Goal: Task Accomplishment & Management: Manage account settings

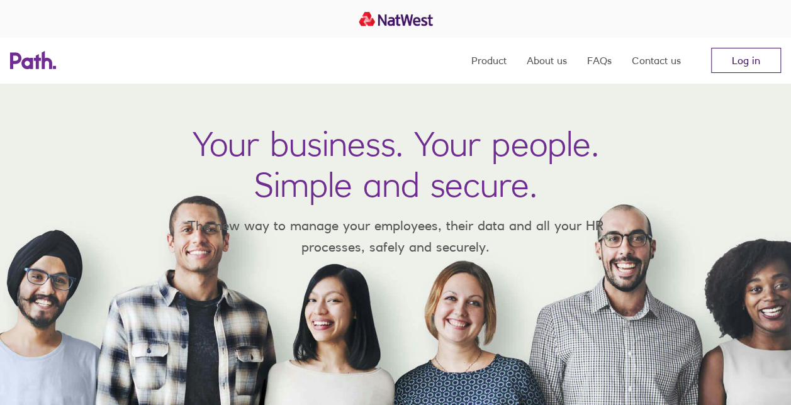
click at [749, 55] on link "Log in" at bounding box center [746, 60] width 70 height 25
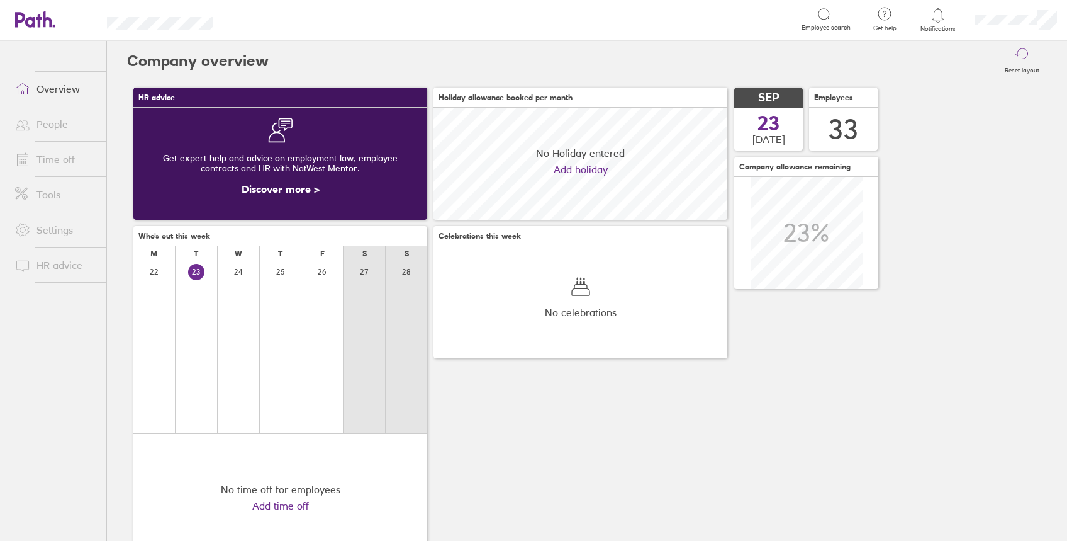
scroll to position [112, 294]
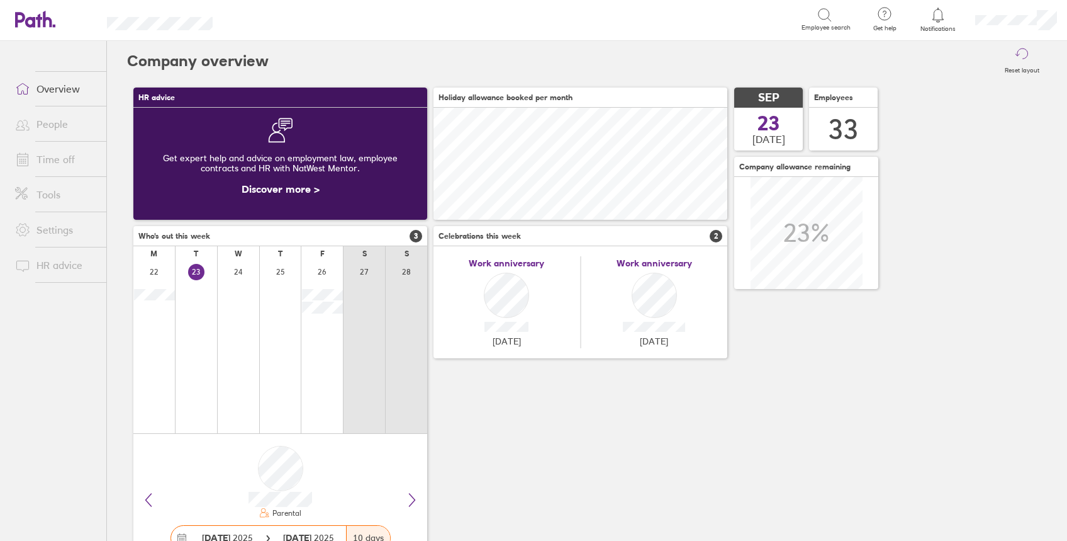
click at [45, 126] on link "People" at bounding box center [55, 123] width 101 height 25
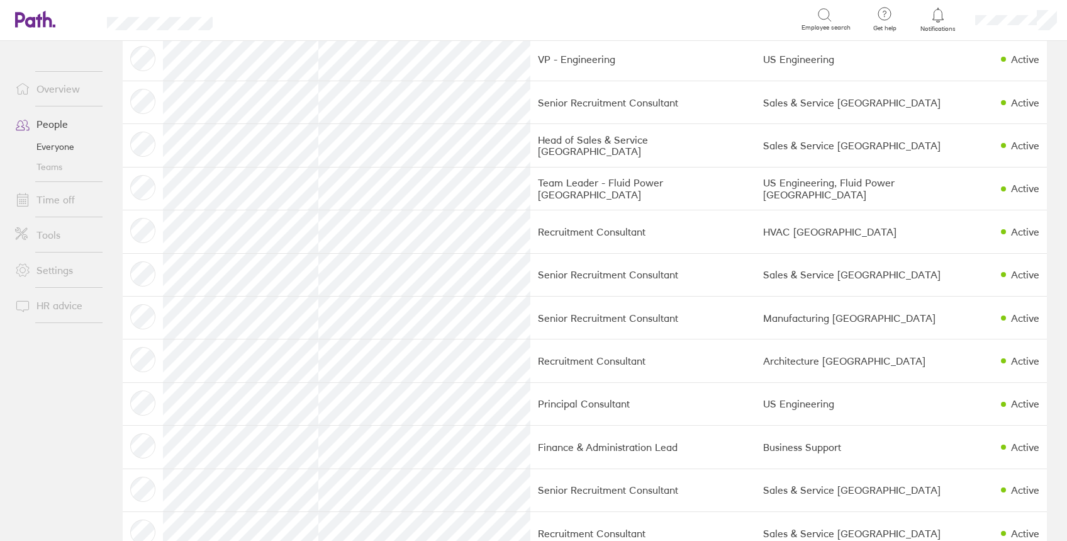
scroll to position [671, 0]
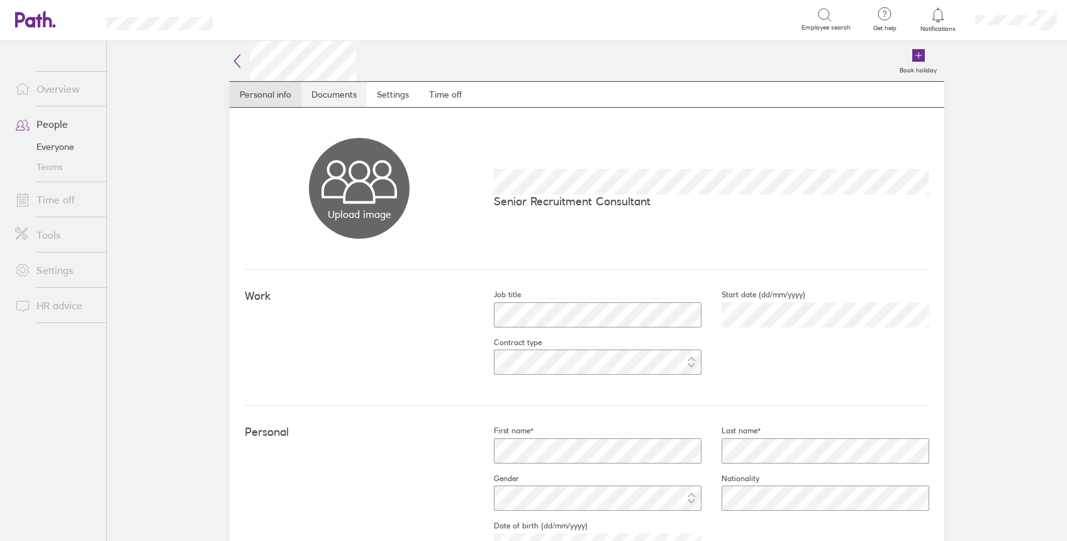
click at [326, 104] on link "Documents" at bounding box center [333, 94] width 65 height 25
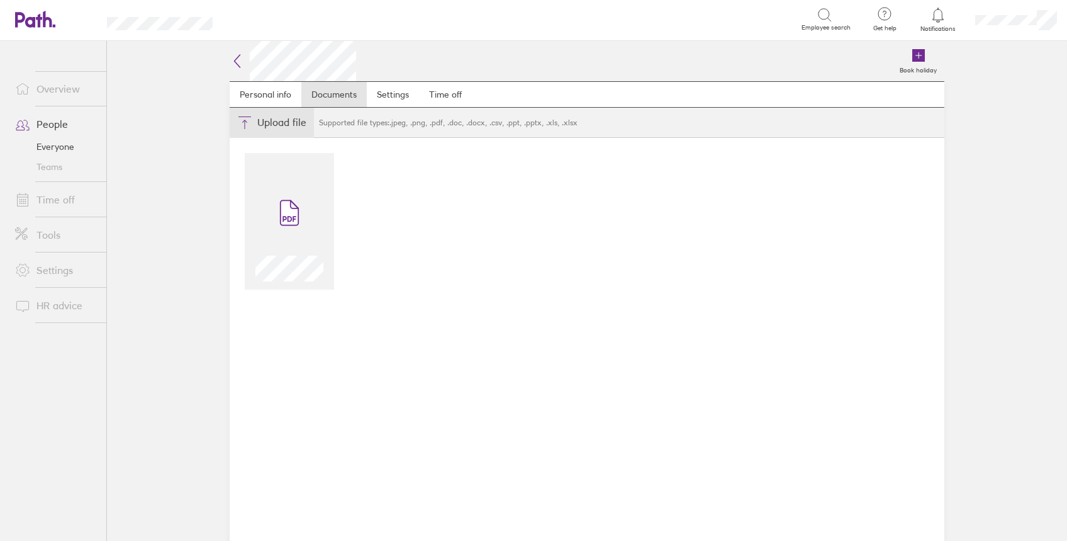
click at [276, 123] on button "Choose files" at bounding box center [272, 123] width 84 height 30
type input "C:\fakepath\Natasha ID.jpg"
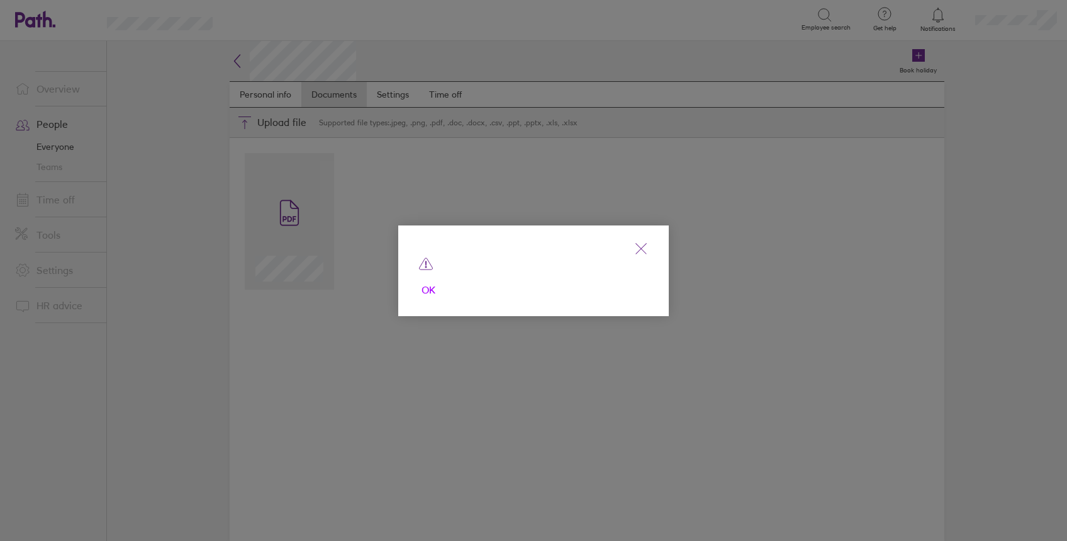
click at [420, 291] on span "OK" at bounding box center [428, 290] width 20 height 20
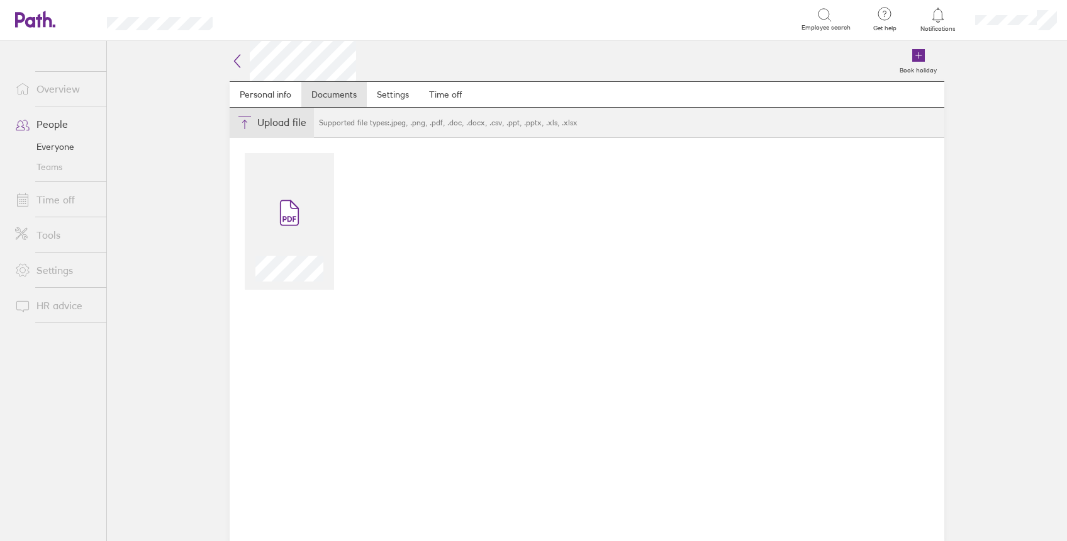
click at [287, 118] on button "Choose files" at bounding box center [272, 123] width 84 height 30
type input "C:\fakepath\Natasha ID.jpg"
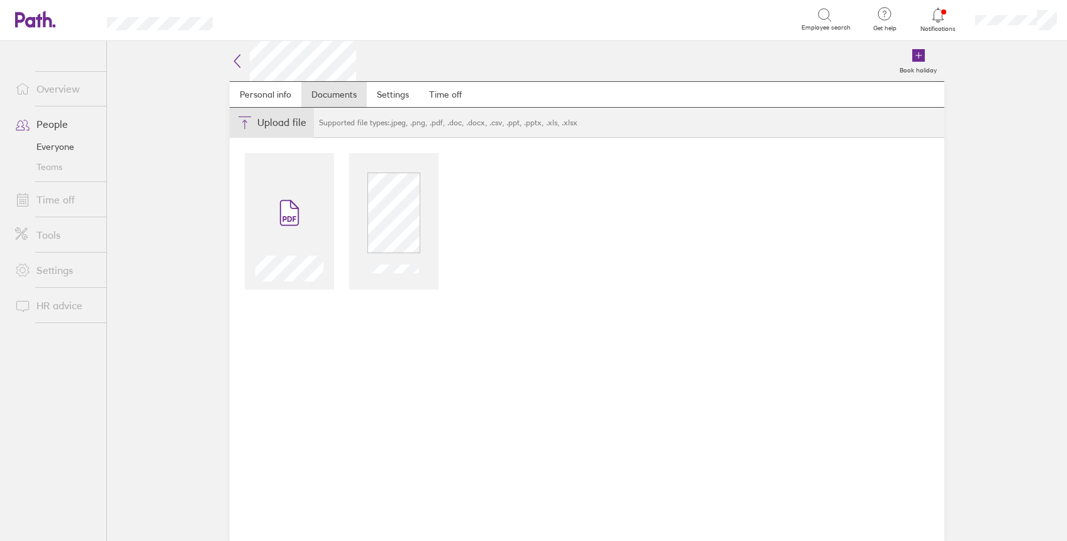
click at [291, 118] on button "Choose files" at bounding box center [272, 123] width 84 height 30
type input "C:\fakepath\Natasha ID2.jpg"
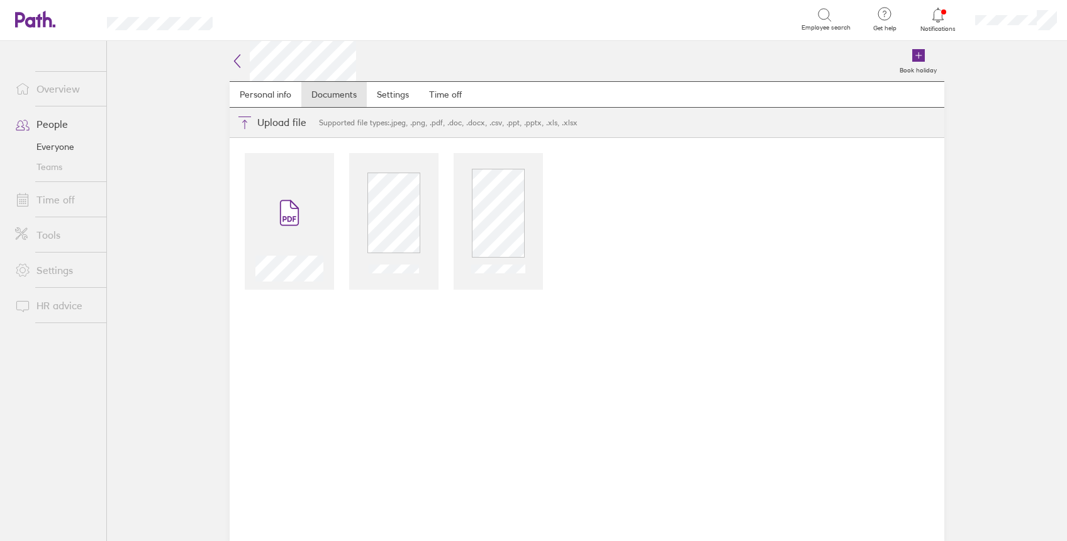
click at [237, 63] on icon at bounding box center [238, 61] width 6 height 13
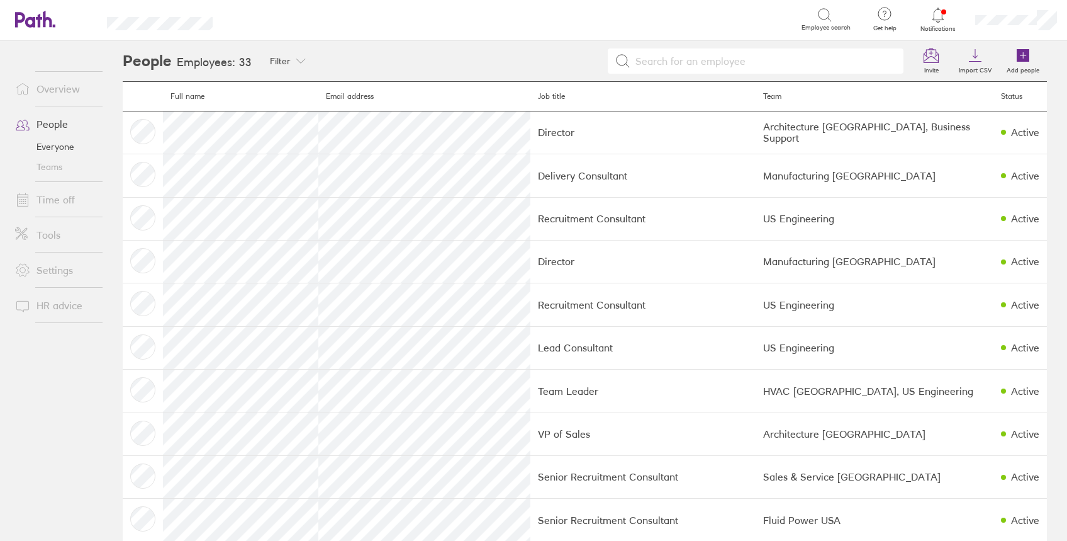
scroll to position [167, 0]
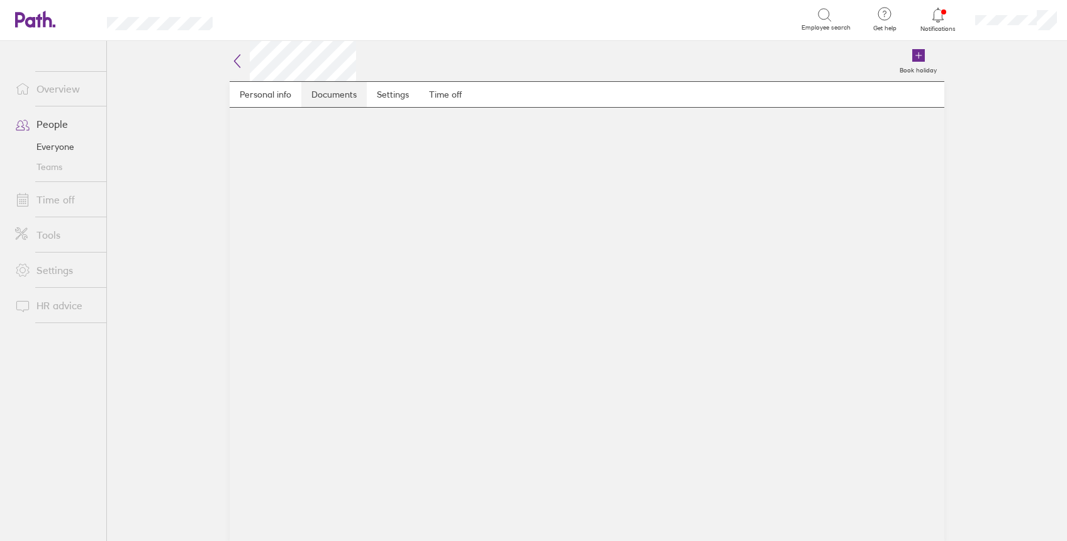
click at [344, 98] on link "Documents" at bounding box center [333, 94] width 65 height 25
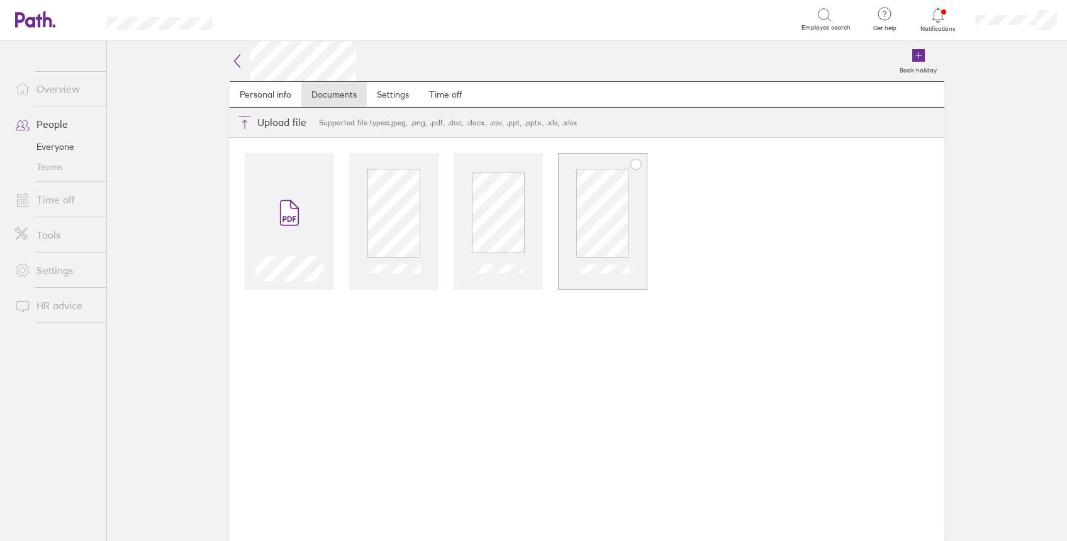
click at [632, 165] on icon at bounding box center [636, 164] width 10 height 10
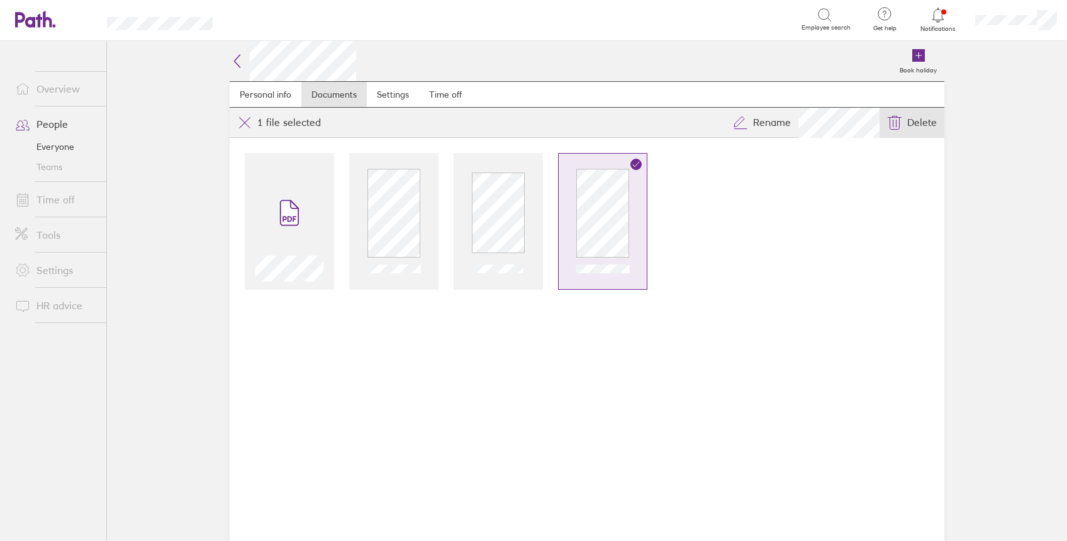
click at [917, 116] on span "Delete" at bounding box center [922, 123] width 30 height 20
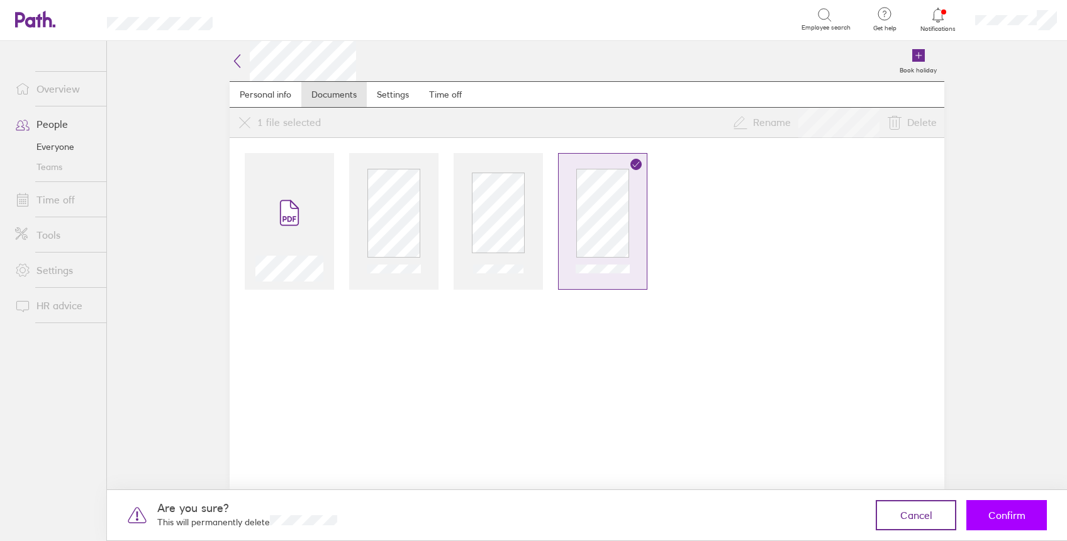
click at [1007, 518] on span "Confirm" at bounding box center [1007, 514] width 37 height 11
click at [985, 510] on main "Book holiday Personal info Documents Settings Time off Upload file Choose files…" at bounding box center [587, 291] width 960 height 500
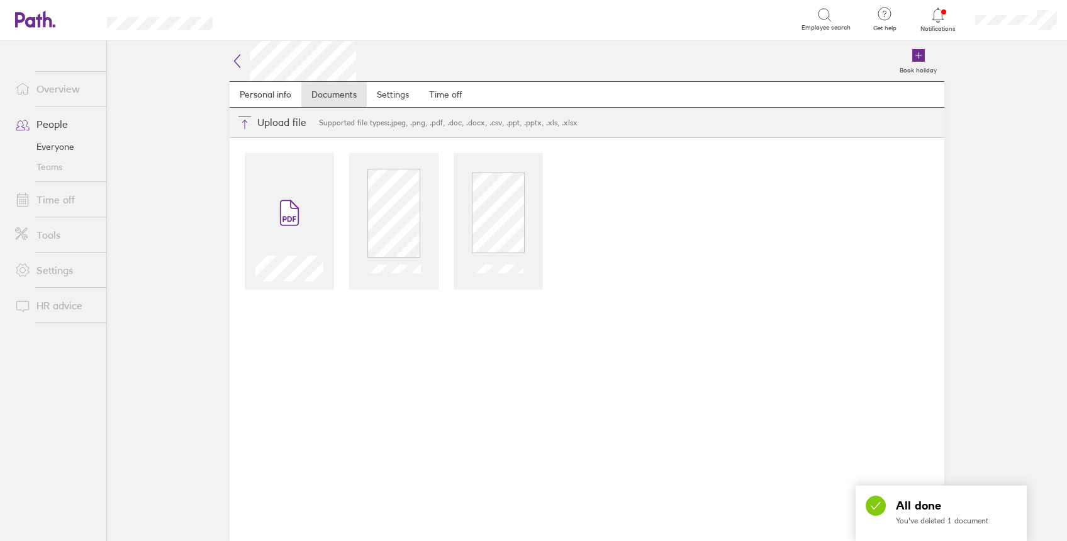
click at [644, 258] on div at bounding box center [587, 339] width 715 height 403
click at [54, 123] on link "People" at bounding box center [55, 123] width 101 height 25
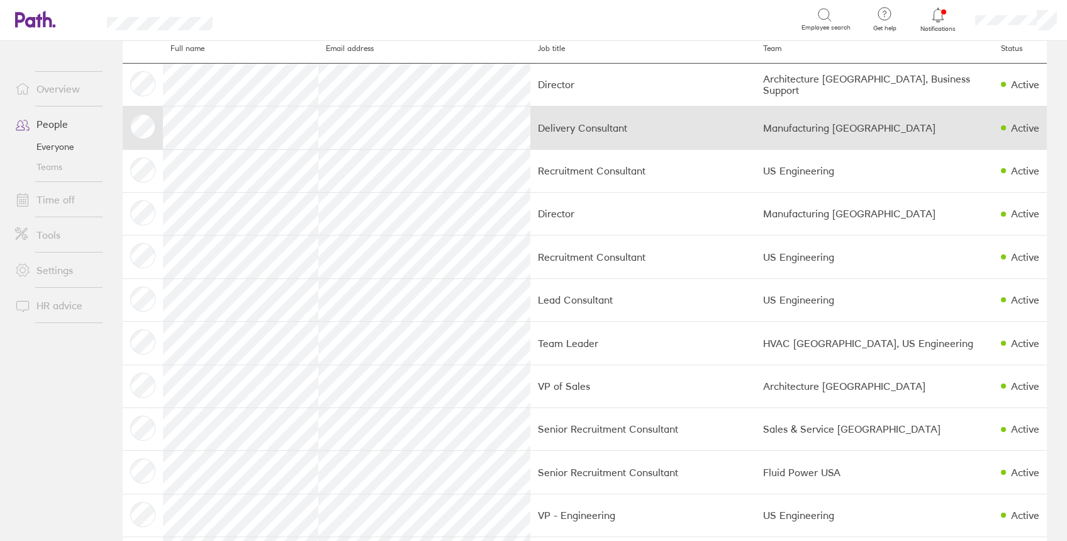
scroll to position [84, 0]
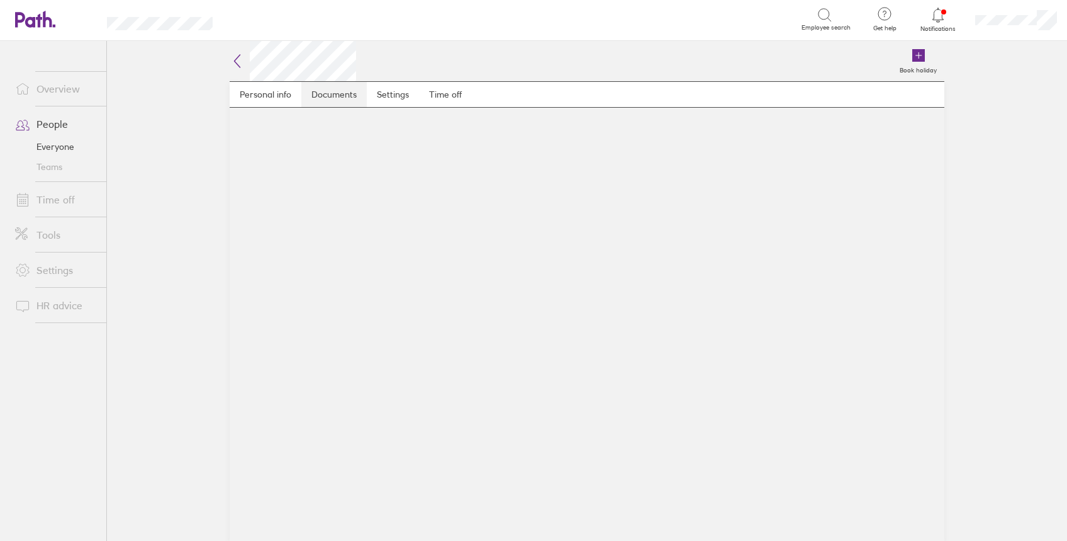
click at [341, 94] on link "Documents" at bounding box center [333, 94] width 65 height 25
click at [327, 96] on link "Documents" at bounding box center [333, 94] width 65 height 25
click at [330, 92] on link "Documents" at bounding box center [333, 94] width 65 height 25
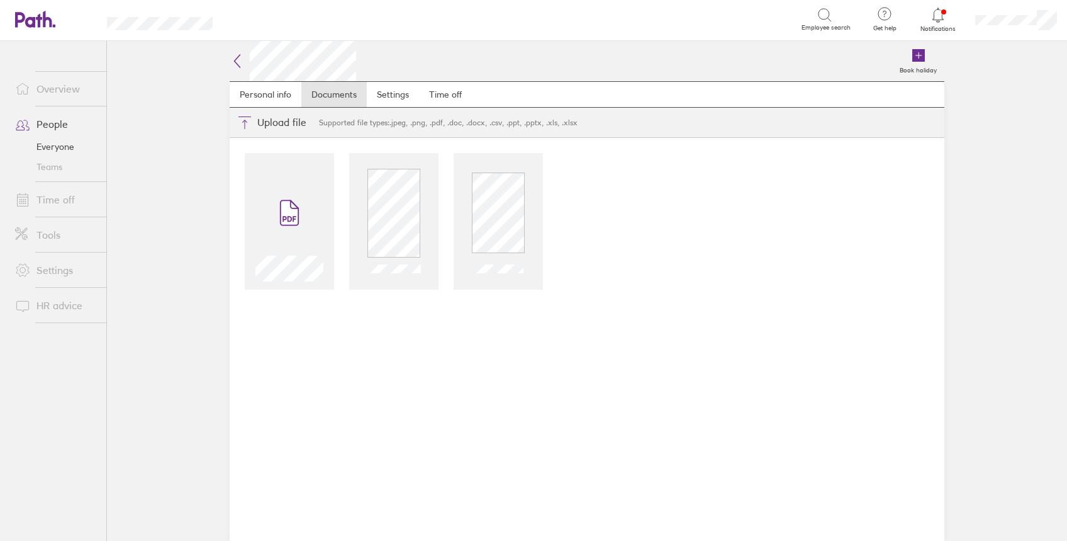
click at [232, 56] on icon at bounding box center [237, 60] width 15 height 15
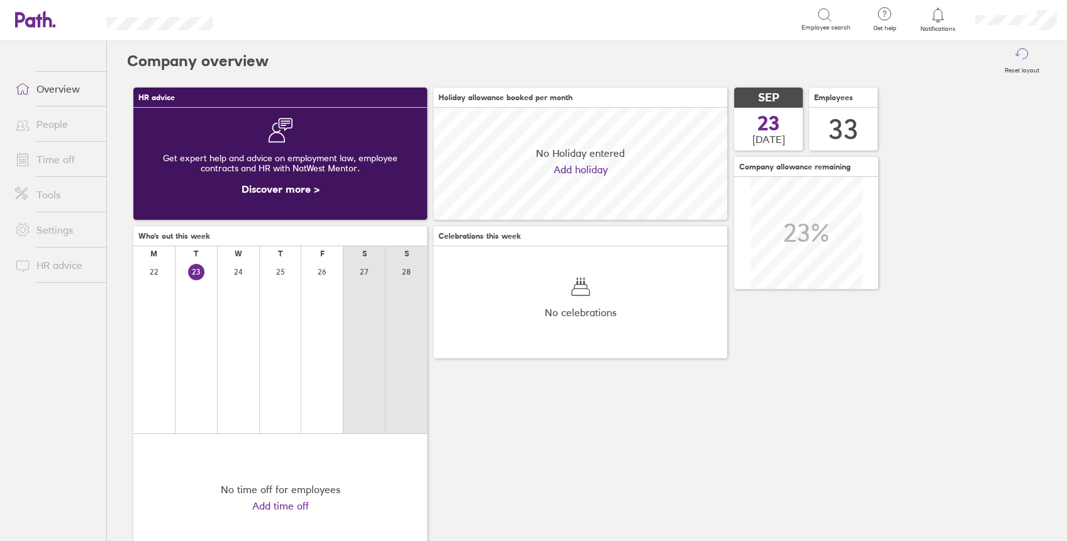
scroll to position [112, 294]
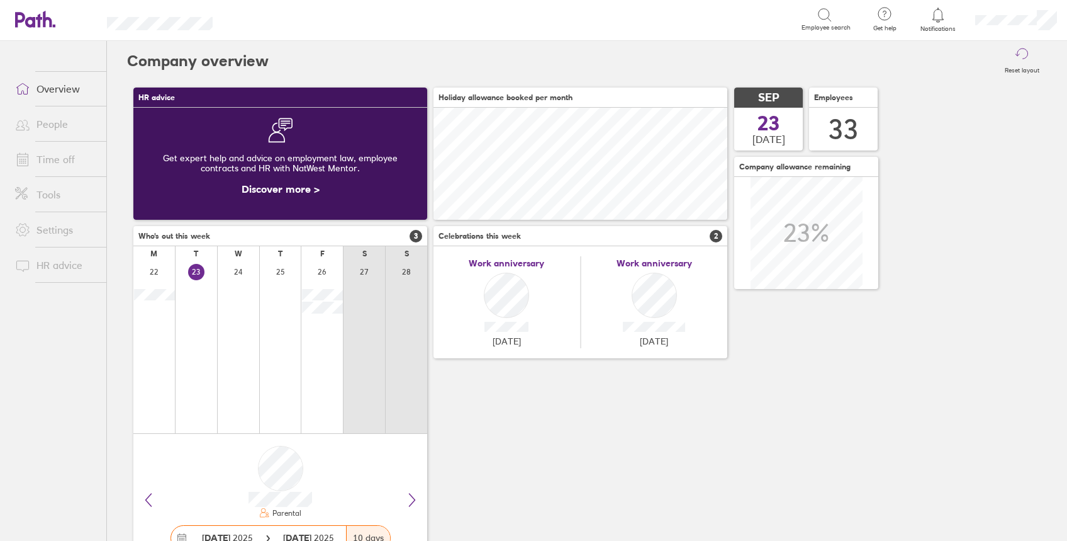
click at [51, 122] on link "People" at bounding box center [55, 123] width 101 height 25
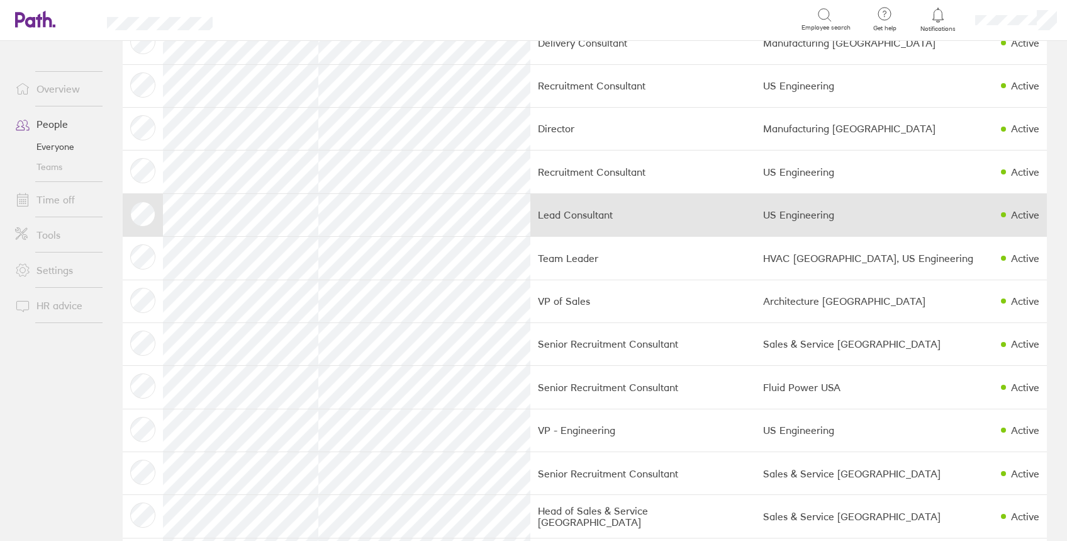
scroll to position [167, 0]
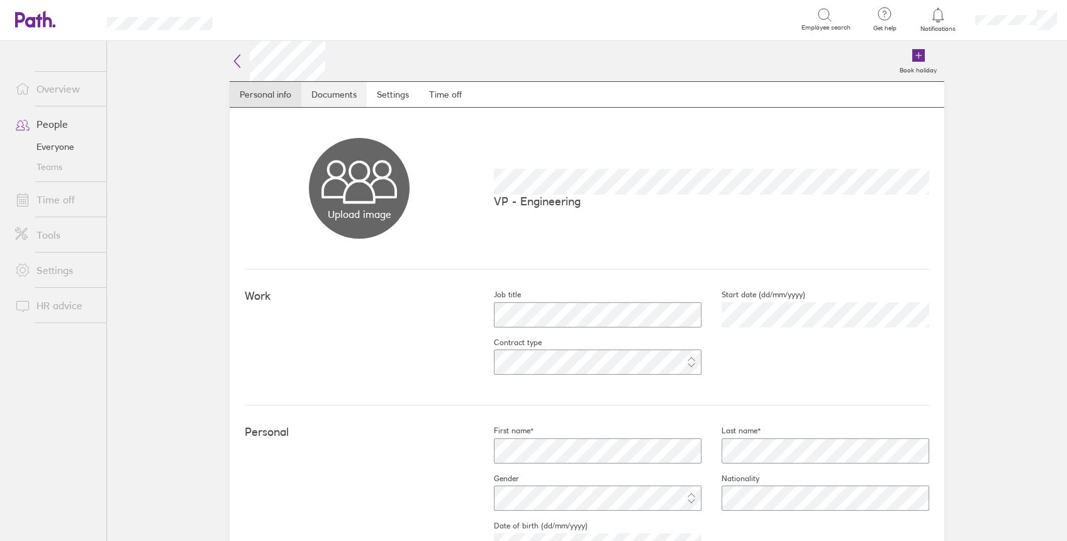
click at [322, 99] on link "Documents" at bounding box center [333, 94] width 65 height 25
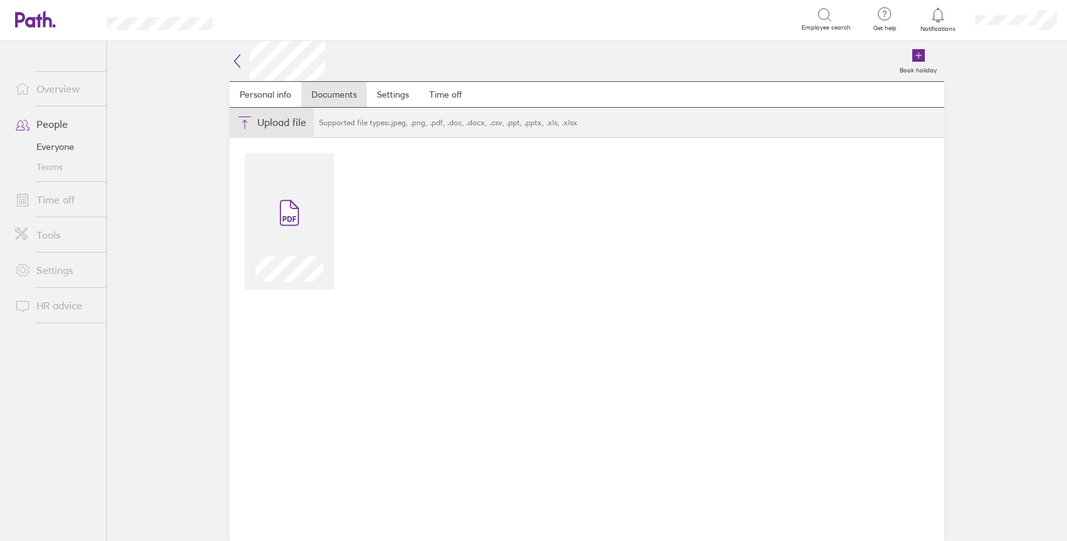
click at [269, 122] on button "Choose files" at bounding box center [272, 123] width 84 height 30
type input "C:\fakepath\Dan ID.jpg"
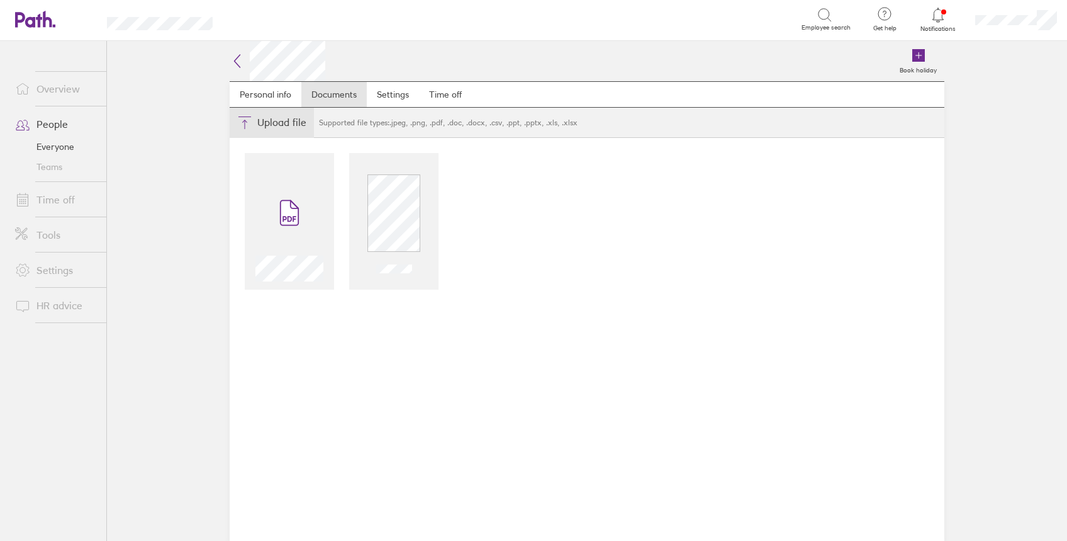
click at [267, 113] on button "Choose files" at bounding box center [272, 123] width 84 height 30
type input "C:\fakepath\DR2w1.jpg"
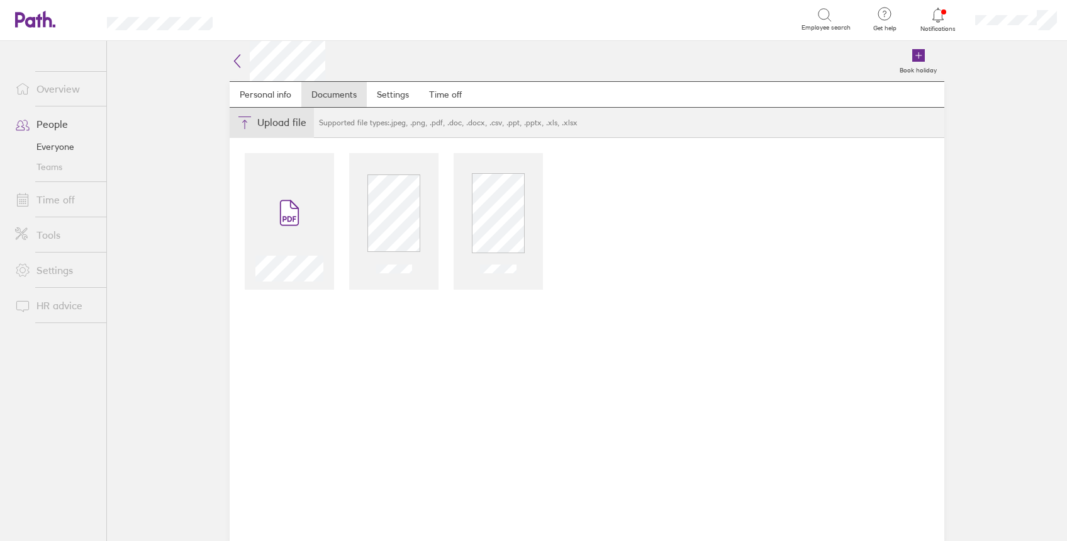
click at [278, 121] on button "Choose files" at bounding box center [272, 123] width 84 height 30
type input "C:\fakepath\DR2W2.jpg"
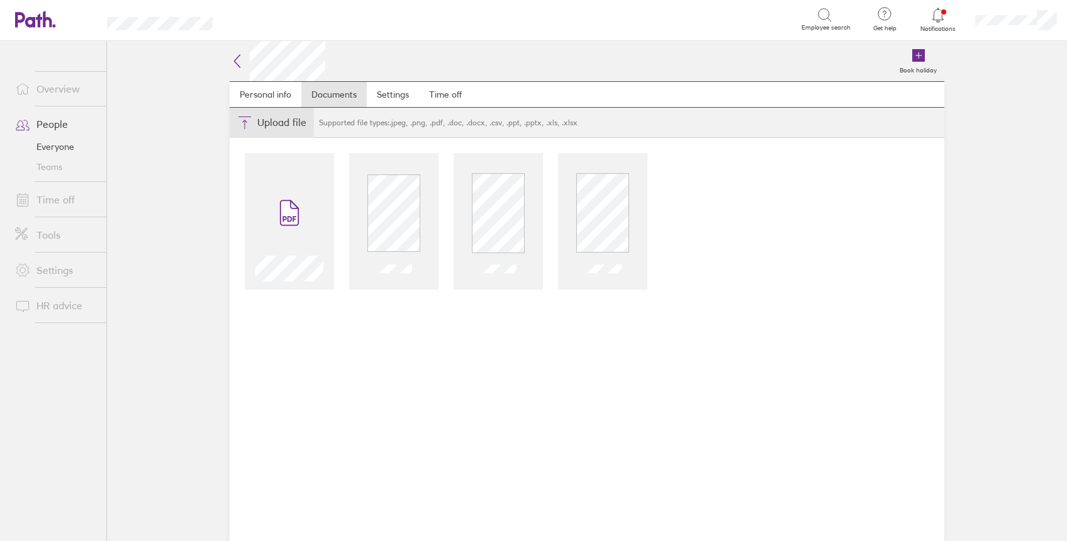
click at [279, 126] on button "Choose files" at bounding box center [272, 123] width 84 height 30
type input "C:\fakepath\DRW3.jpg"
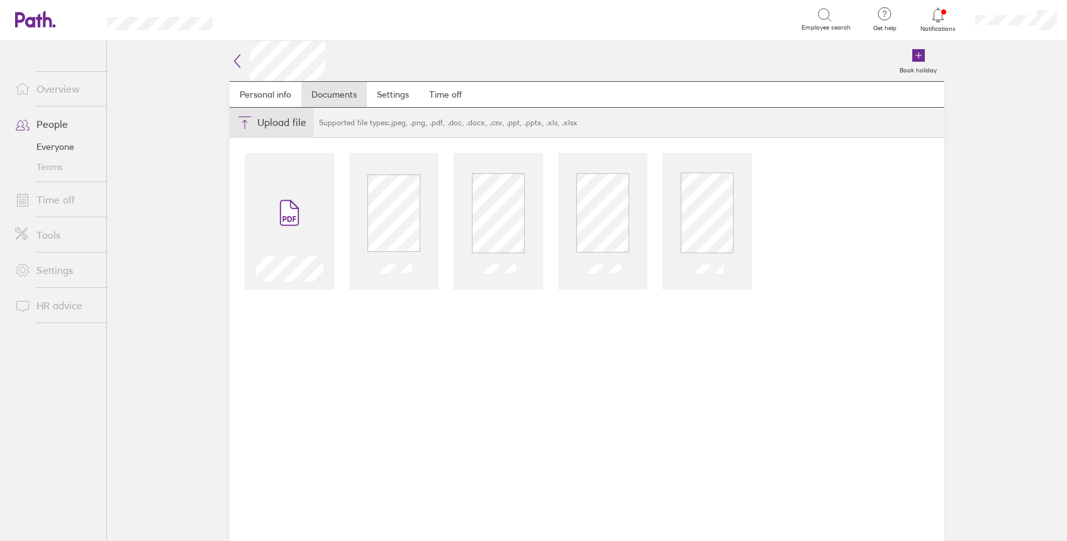
click at [281, 121] on button "Choose files" at bounding box center [272, 123] width 84 height 30
type input "C:\fakepath\DR2W4.jpg"
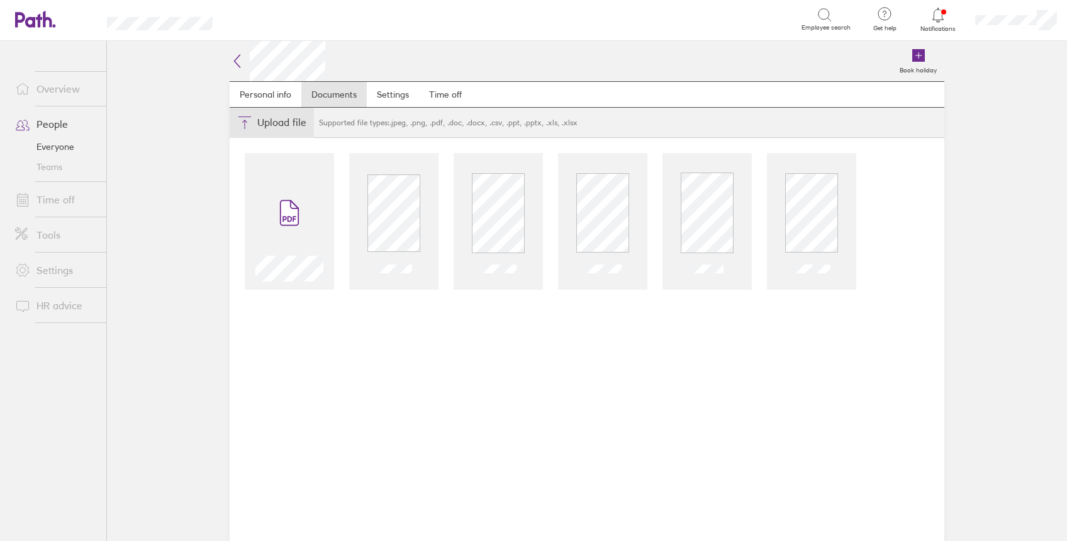
click at [268, 115] on button "Choose files" at bounding box center [272, 123] width 84 height 30
type input "C:\fakepath\D BANK.jpg"
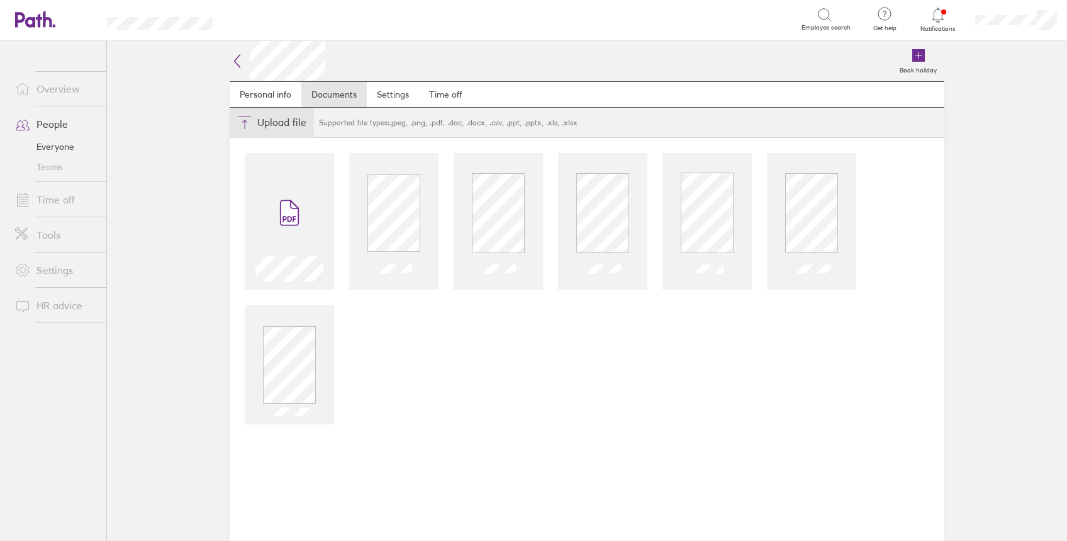
click at [263, 121] on button "Choose files" at bounding box center [272, 123] width 84 height 30
type input "C:\fakepath\D HMRC1.jpg"
click at [264, 121] on button "Choose files" at bounding box center [272, 123] width 84 height 30
type input "C:\fakepath\D HMRC2.jpg"
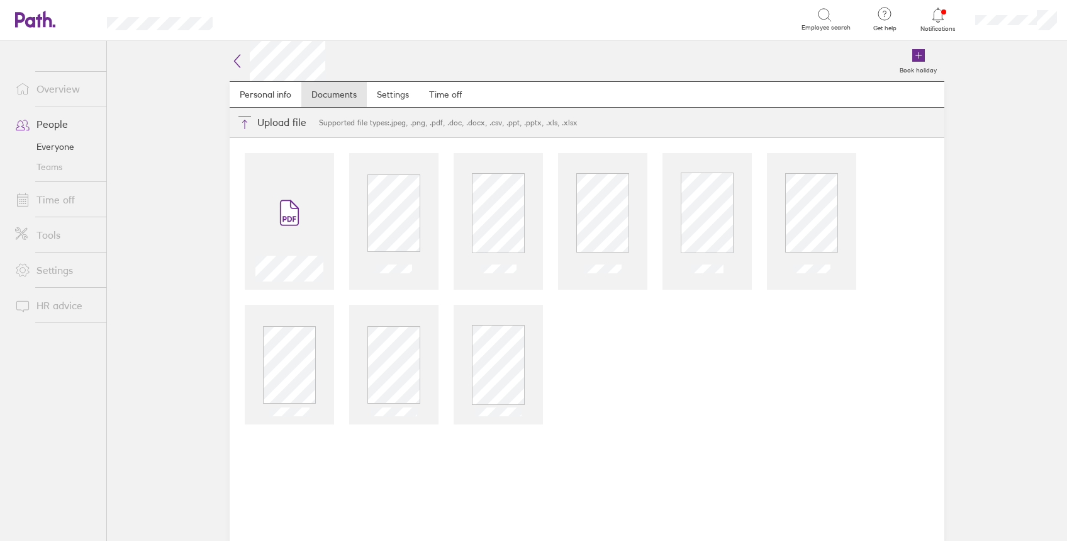
click at [237, 62] on icon at bounding box center [237, 60] width 15 height 15
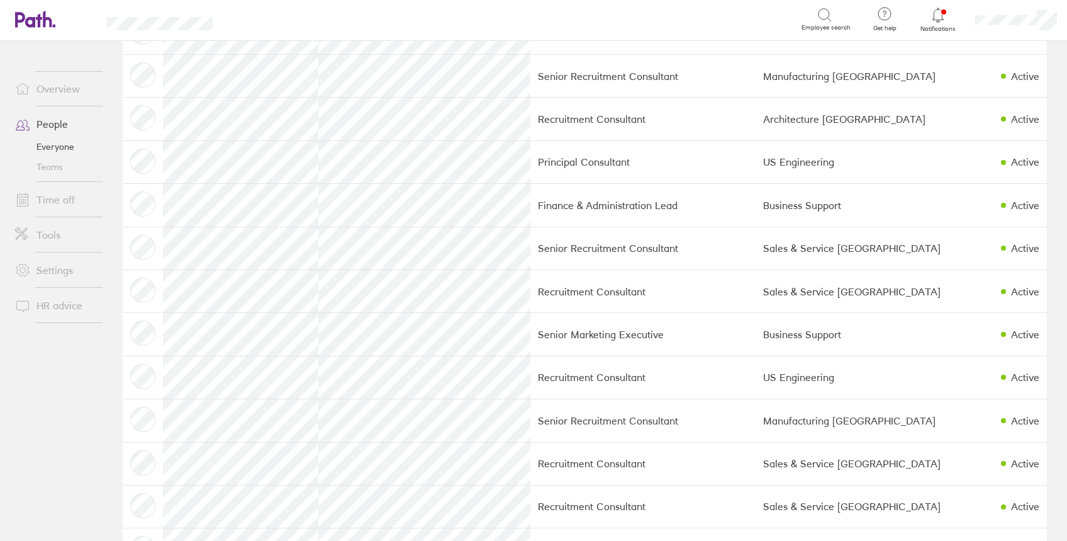
scroll to position [755, 0]
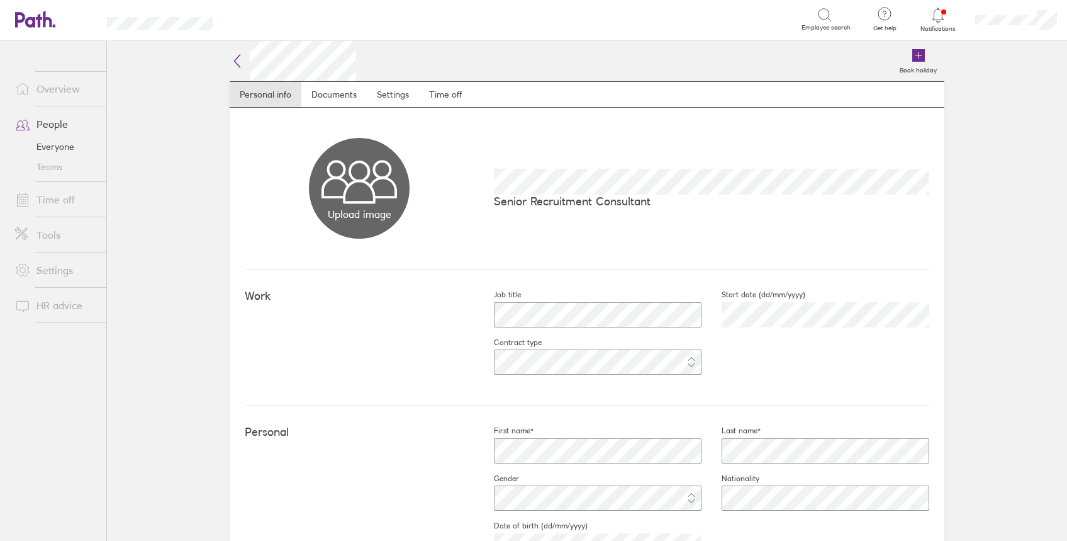
scroll to position [335, 0]
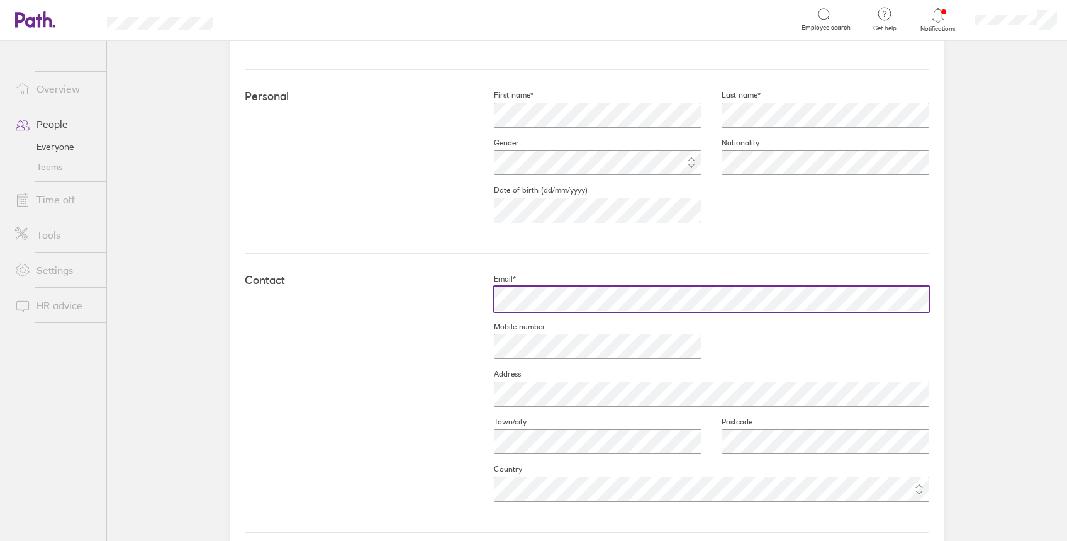
click at [267, 288] on div "Contact Email* Mobile number Address Town/city Postcode Country" at bounding box center [587, 393] width 685 height 279
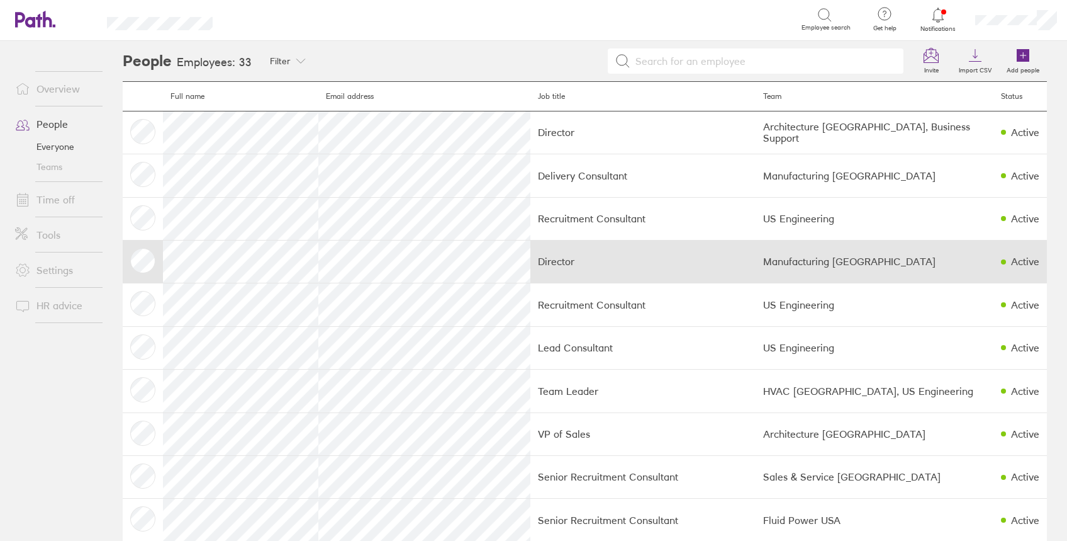
scroll to position [167, 0]
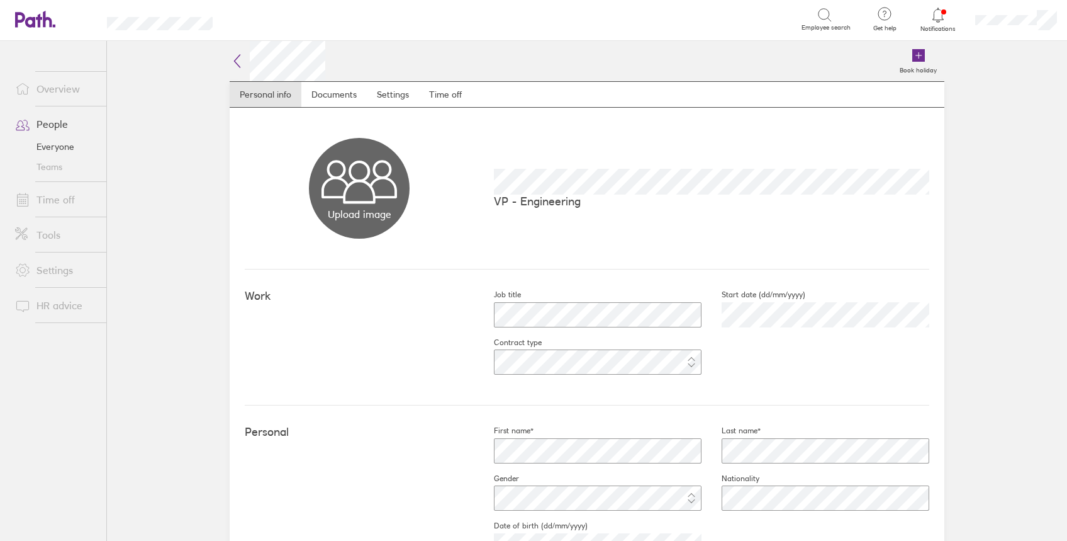
scroll to position [252, 0]
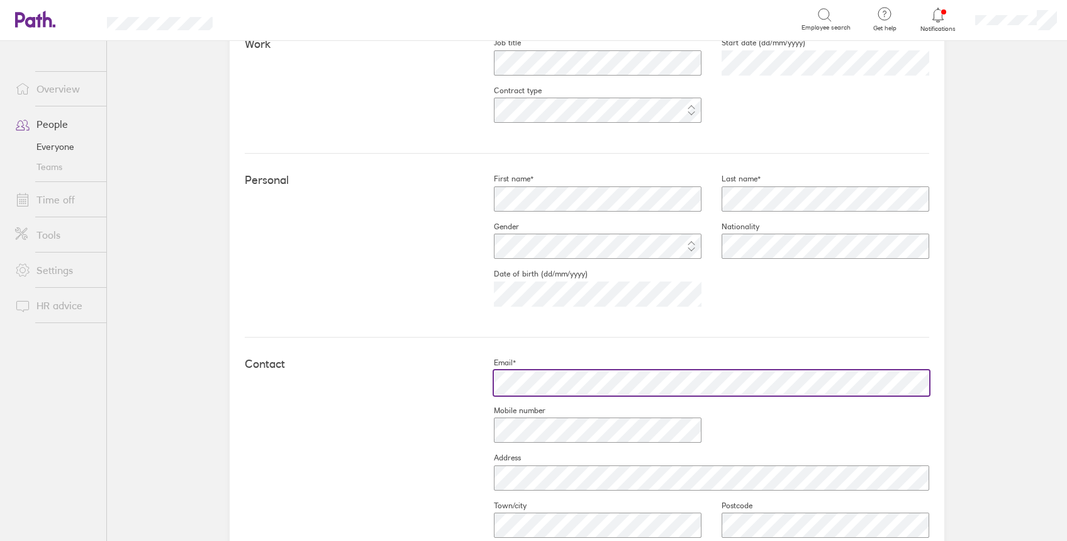
click at [284, 374] on div "Contact Email* Mobile number Address Town/city Postcode Country" at bounding box center [587, 476] width 685 height 279
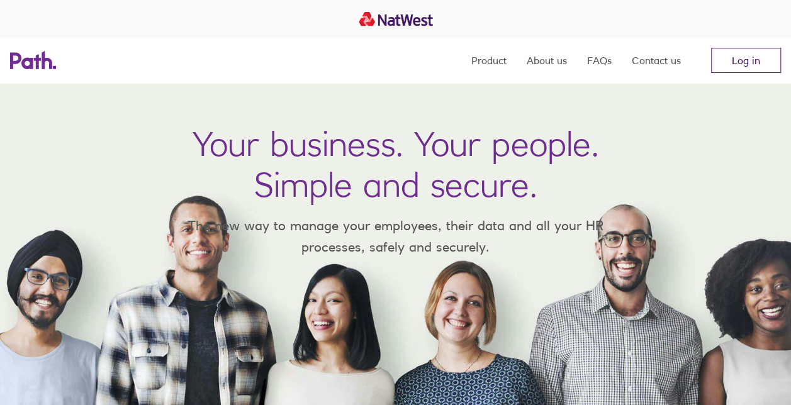
click at [745, 67] on link "Log in" at bounding box center [746, 60] width 70 height 25
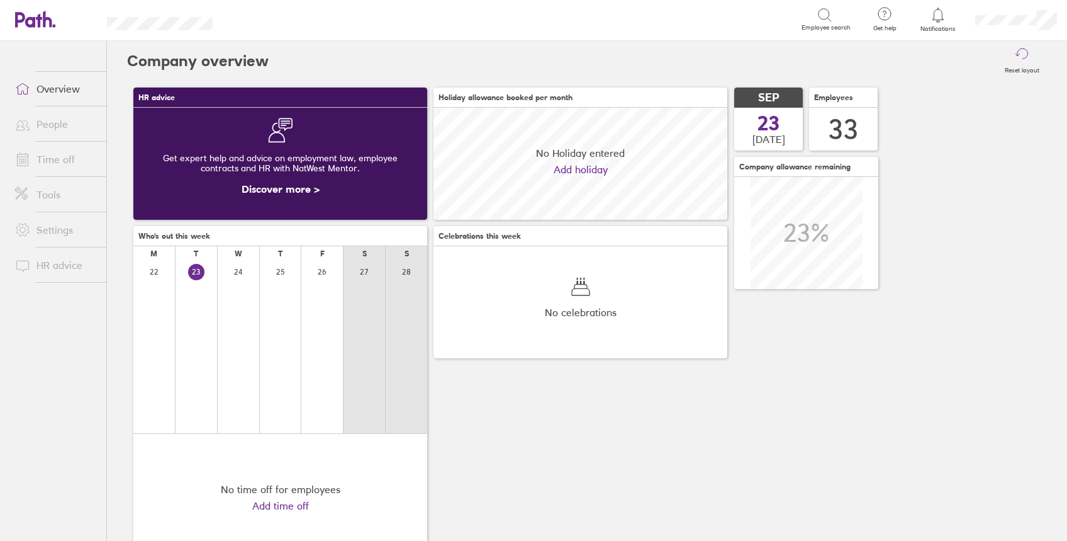
scroll to position [112, 294]
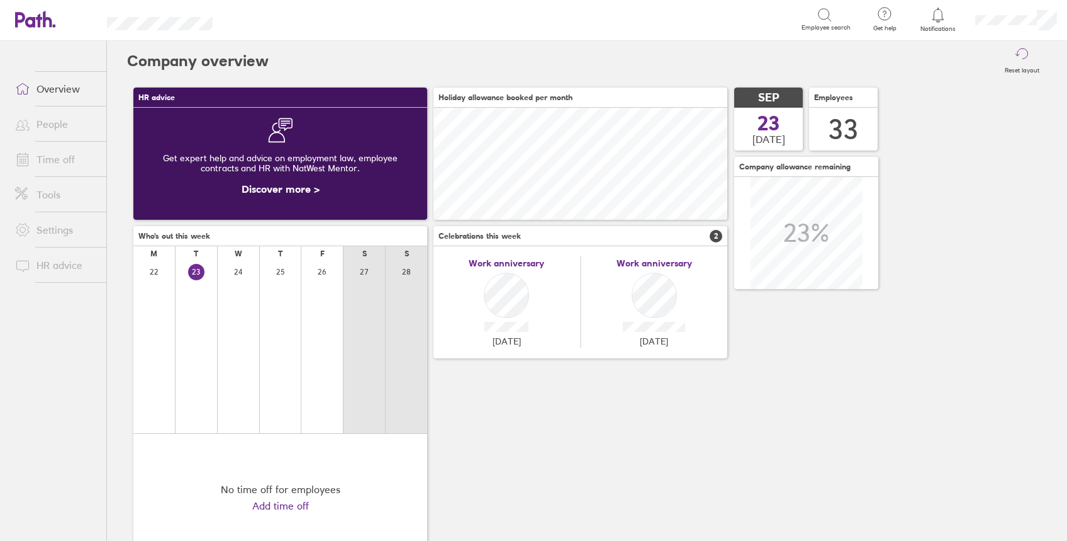
click at [53, 126] on link "People" at bounding box center [55, 123] width 101 height 25
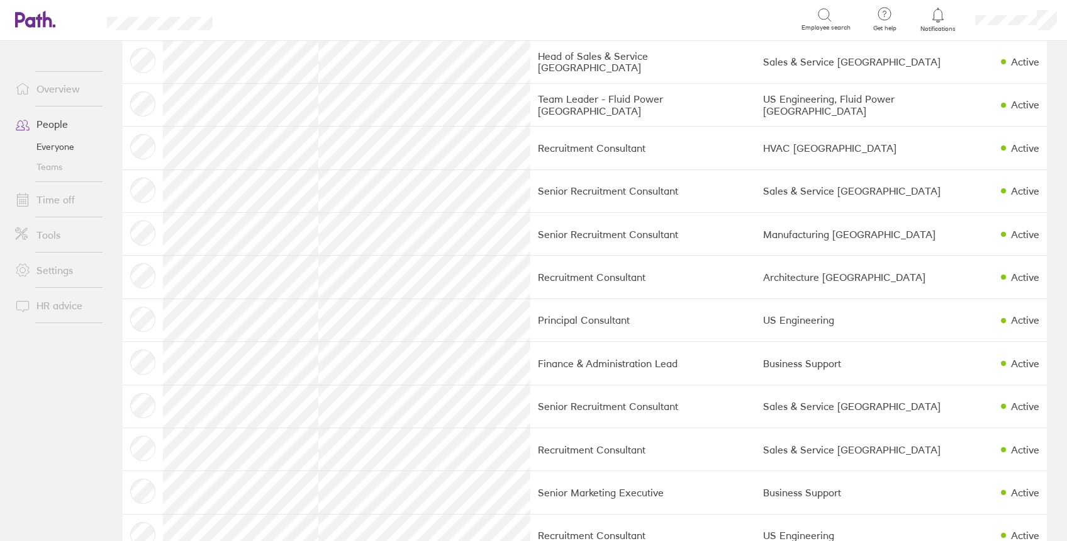
scroll to position [839, 0]
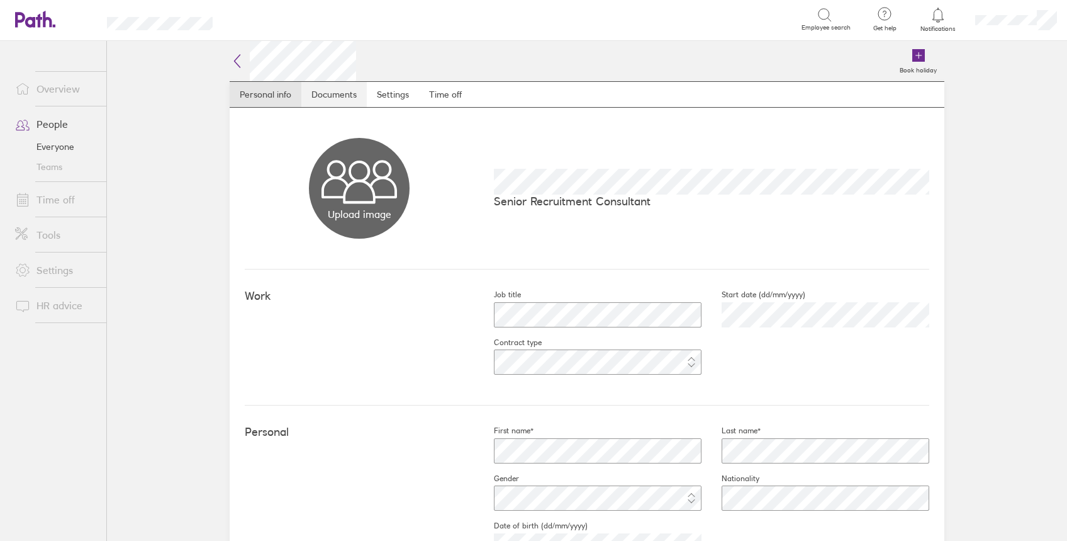
click at [326, 102] on link "Documents" at bounding box center [333, 94] width 65 height 25
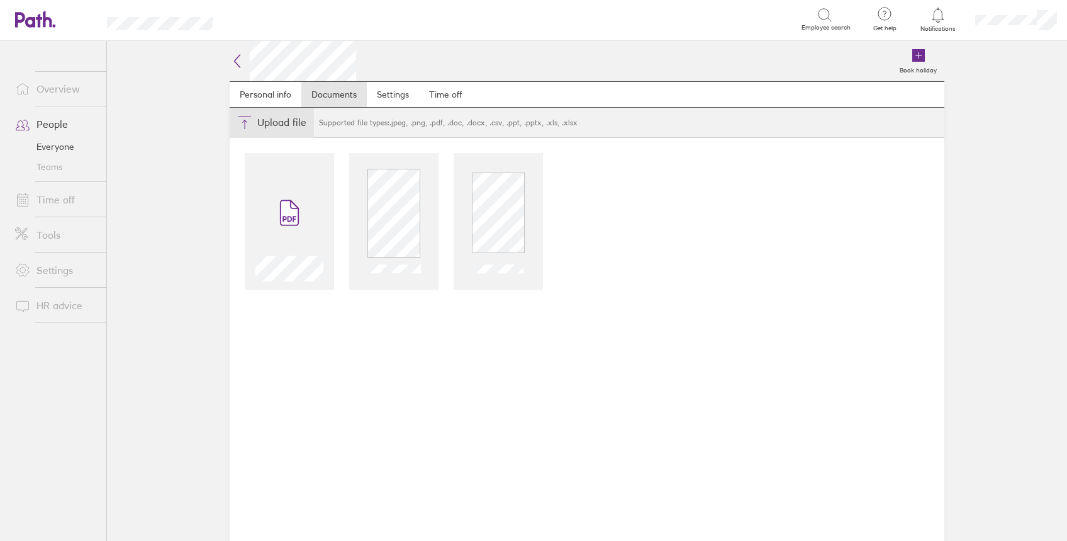
click at [277, 119] on button "Choose files" at bounding box center [272, 123] width 84 height 30
type input "C:\fakepath\NR2W1.jpg"
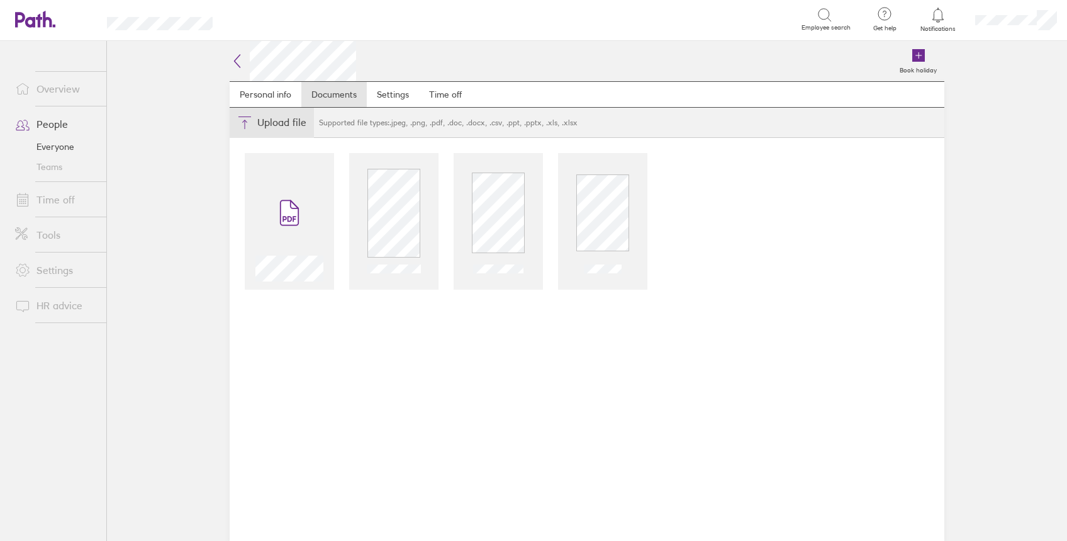
click at [274, 118] on button "Choose files" at bounding box center [272, 123] width 84 height 30
type input "C:\fakepath\NR2W2.jpg"
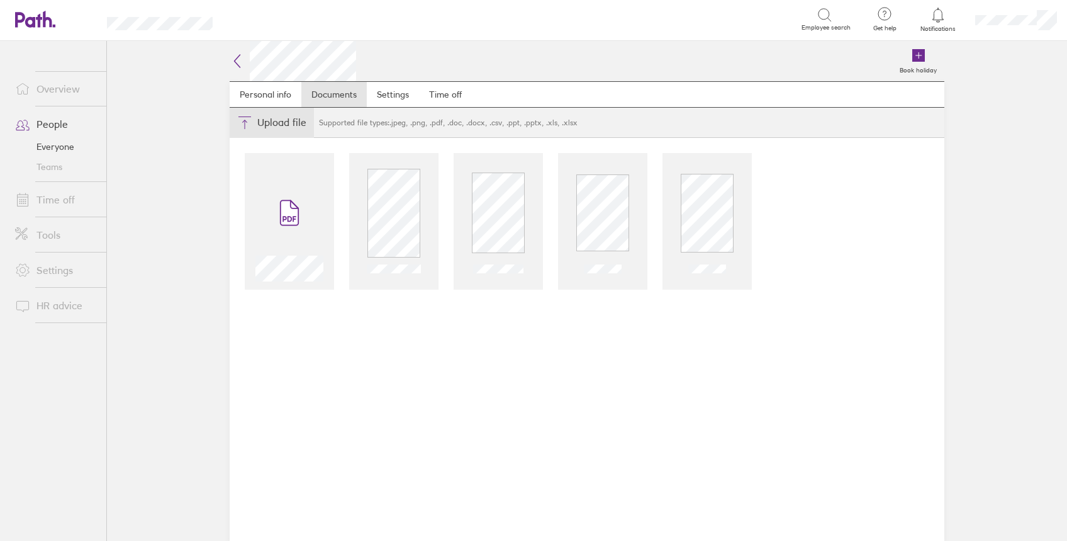
click at [273, 119] on button "Choose files" at bounding box center [272, 123] width 84 height 30
type input "C:\fakepath\NR2W3.jpg"
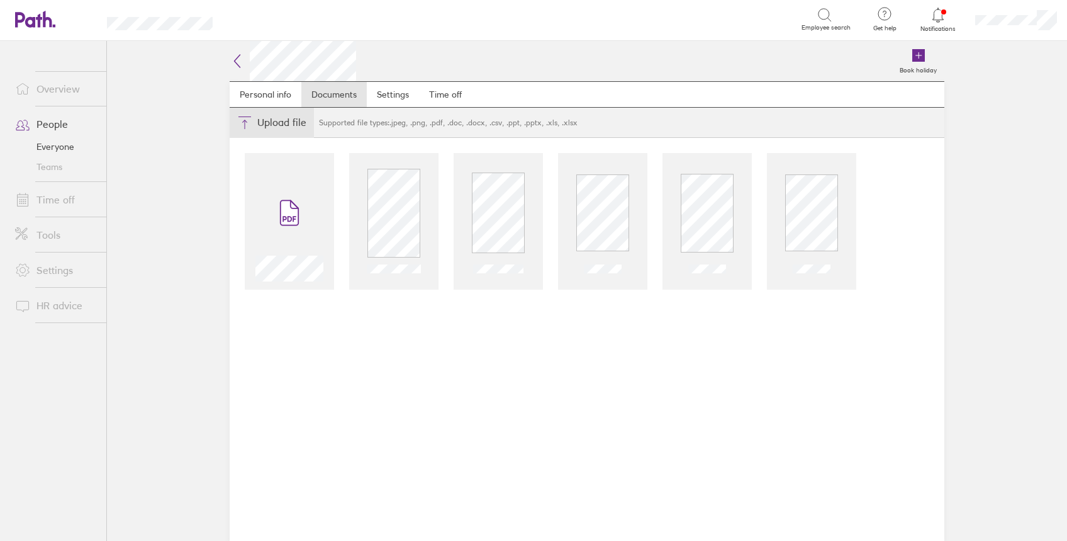
click at [256, 126] on button "Choose files" at bounding box center [272, 123] width 84 height 30
type input "C:\fakepath\NR2W4.jpg"
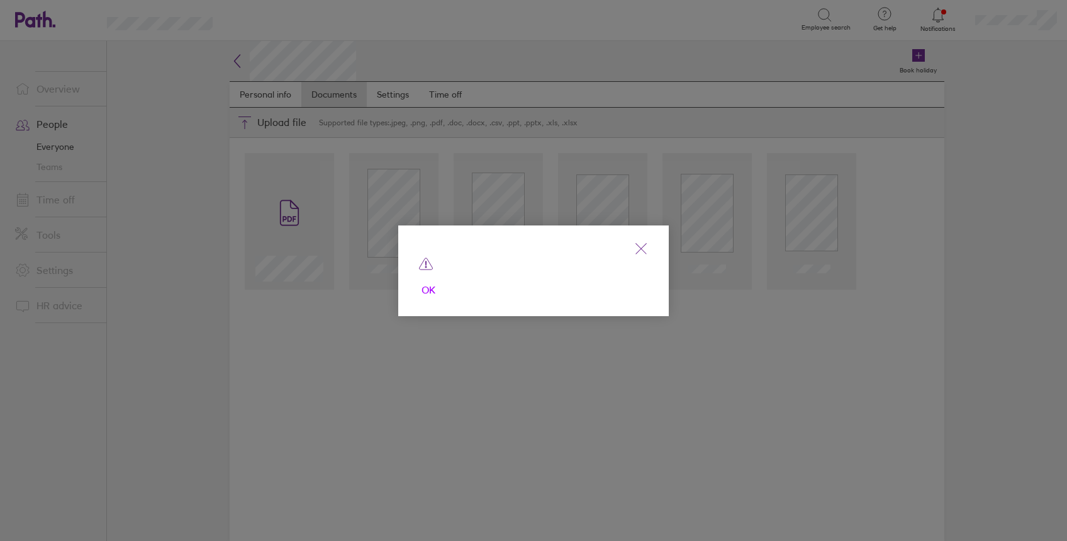
click at [423, 289] on span "OK" at bounding box center [428, 290] width 20 height 20
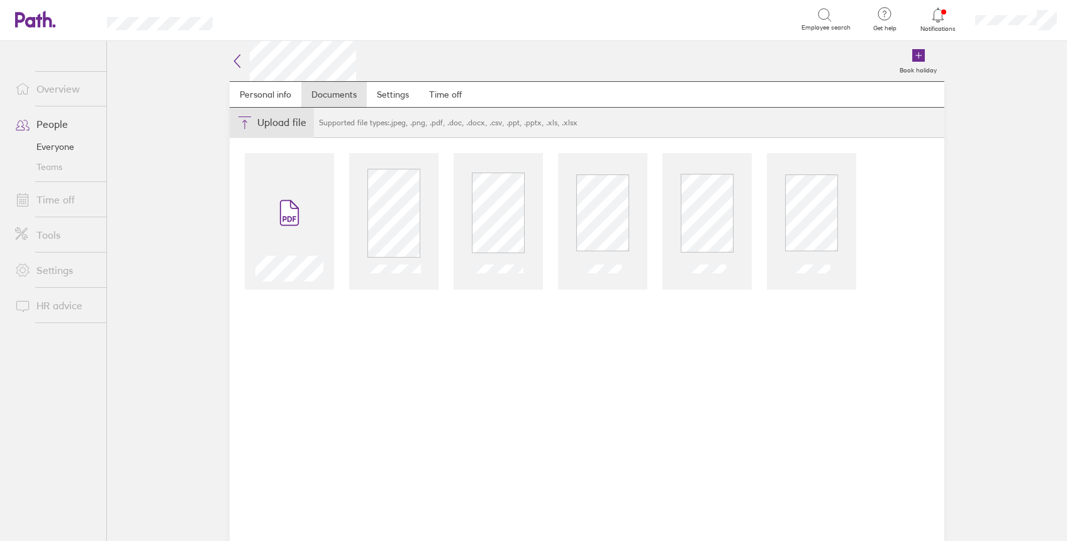
click at [267, 125] on button "Choose files" at bounding box center [272, 123] width 84 height 30
type input "C:\fakepath\NR2W4.jpg"
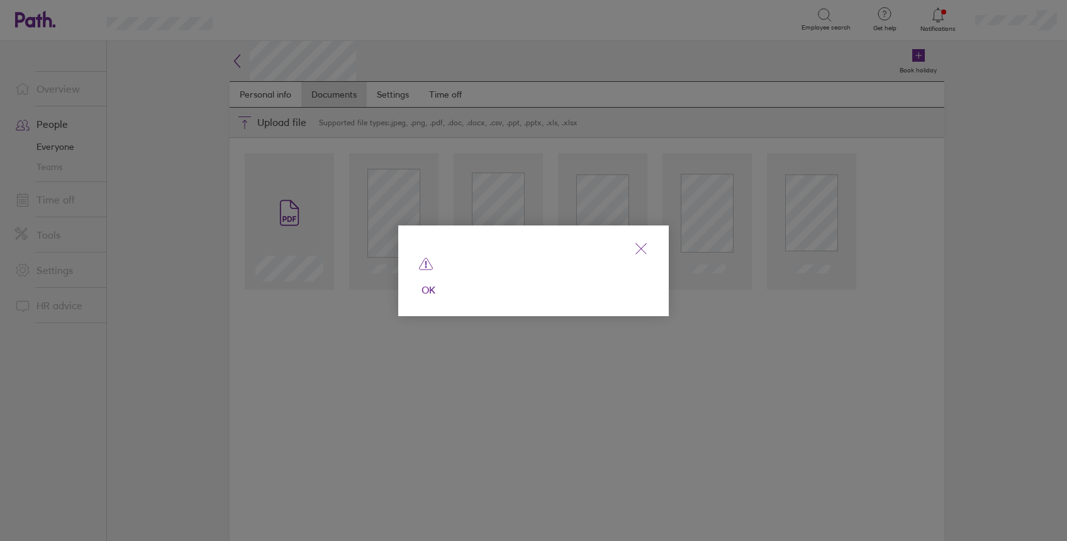
click at [413, 286] on div "OK" at bounding box center [533, 270] width 271 height 91
click at [431, 287] on span "OK" at bounding box center [428, 290] width 20 height 20
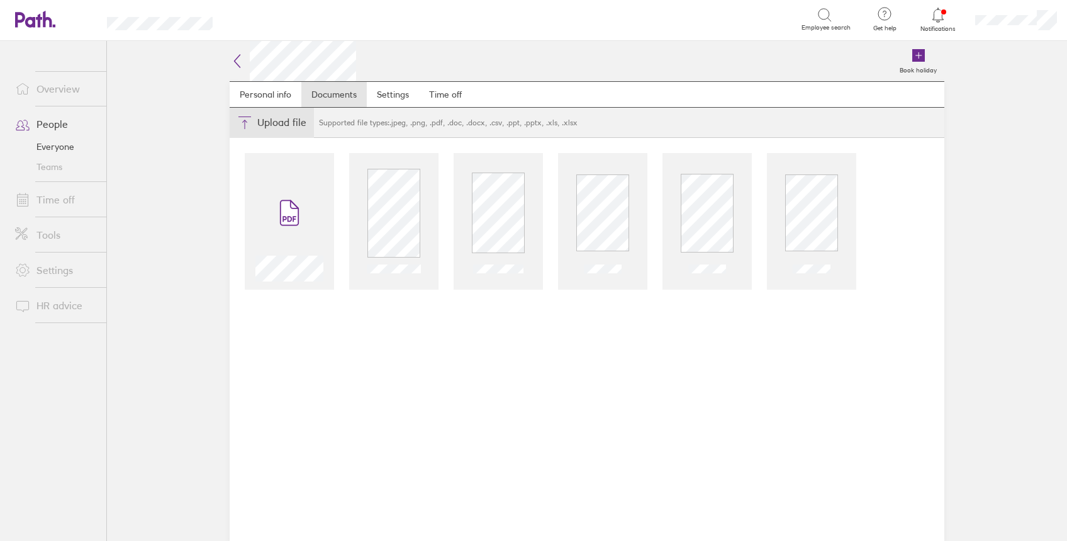
click at [272, 123] on button "Choose files" at bounding box center [272, 123] width 84 height 30
type input "C:\fakepath\NR2W4.jpg"
click at [274, 120] on button "Choose files" at bounding box center [272, 123] width 84 height 30
type input "C:\fakepath\N BANK.jpg"
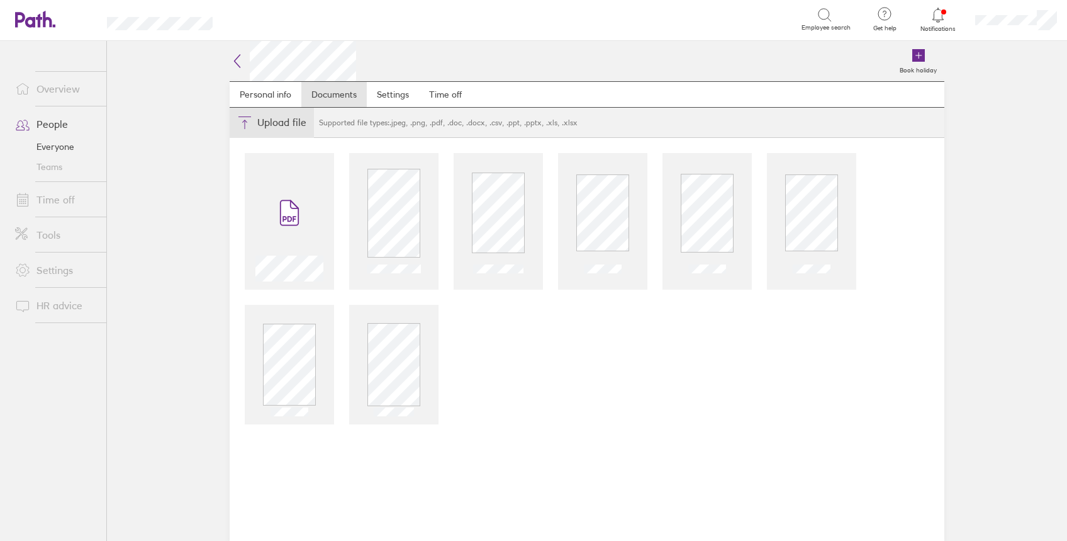
click at [265, 126] on button "Choose files" at bounding box center [272, 123] width 84 height 30
type input "C:\fakepath\N 2.jpg"
click at [273, 123] on button "Choose files" at bounding box center [272, 123] width 84 height 30
type input "C:\fakepath\N3.jpg"
